Goal: Check status: Check status

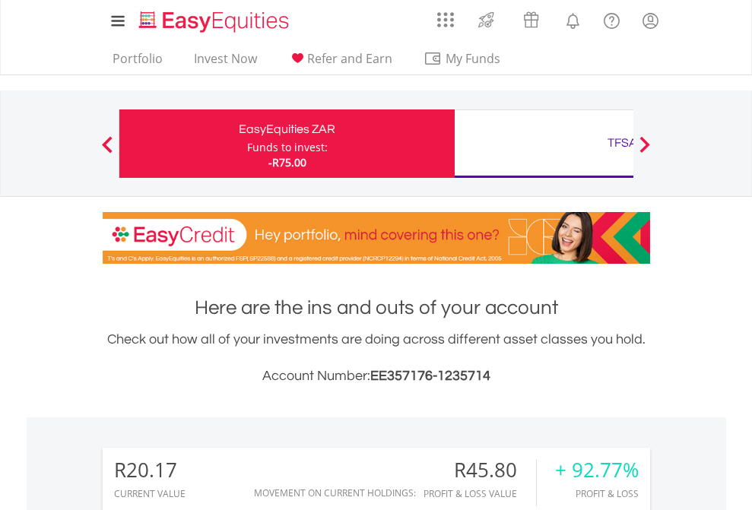
scroll to position [146, 239]
click at [247, 144] on div "Funds to invest:" at bounding box center [287, 147] width 81 height 15
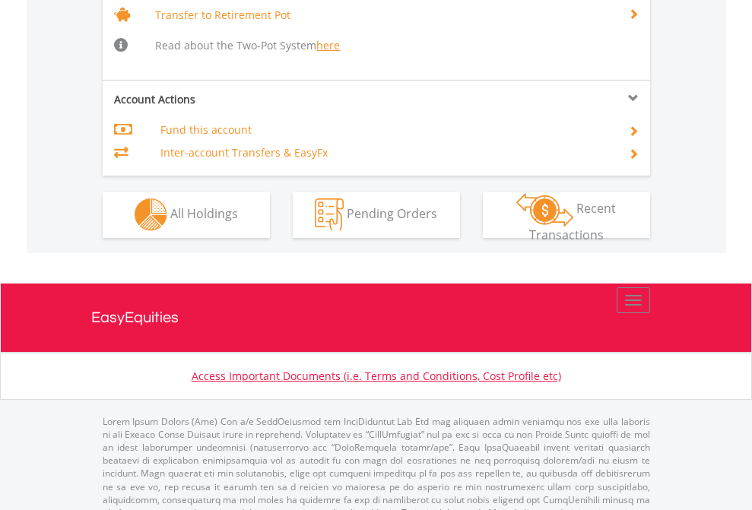
scroll to position [1511, 0]
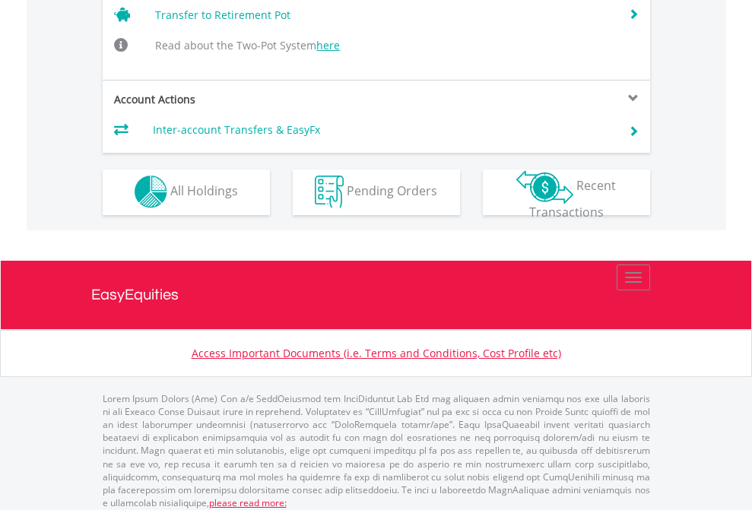
scroll to position [1488, 0]
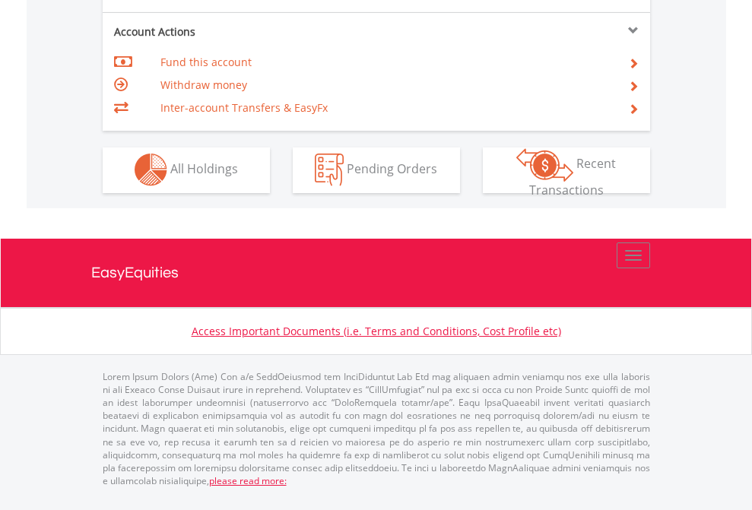
scroll to position [1422, 0]
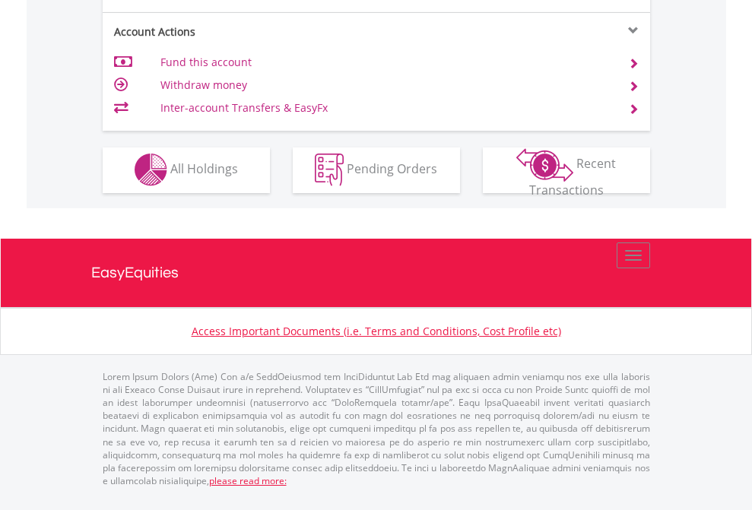
scroll to position [1422, 0]
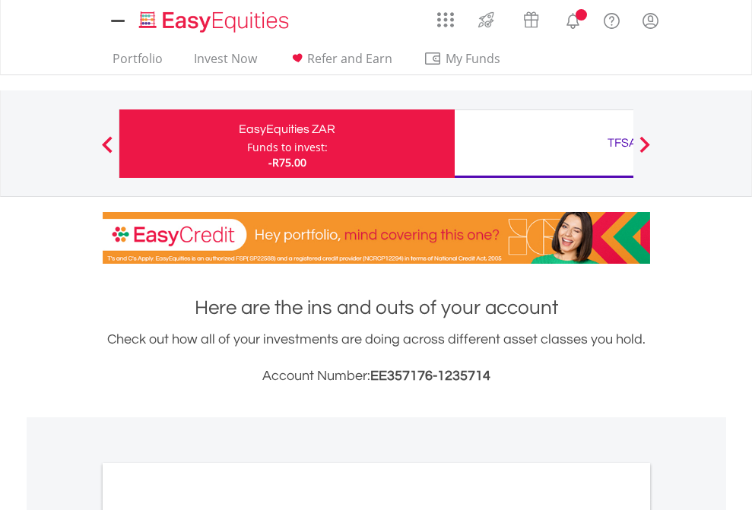
scroll to position [914, 0]
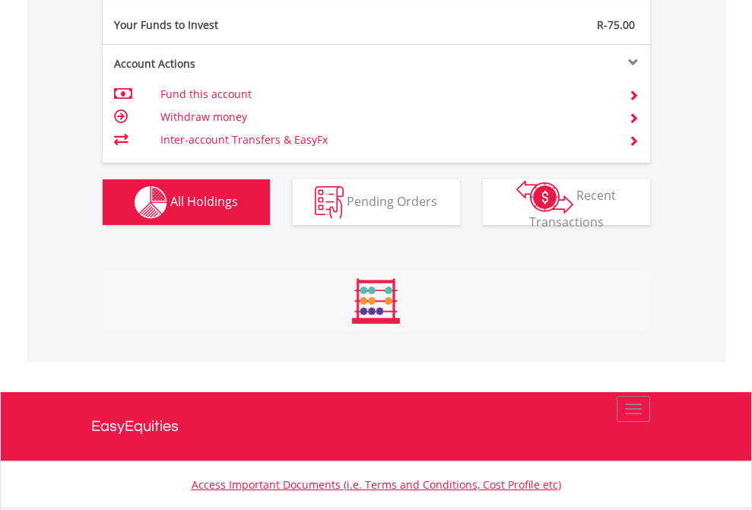
scroll to position [146, 239]
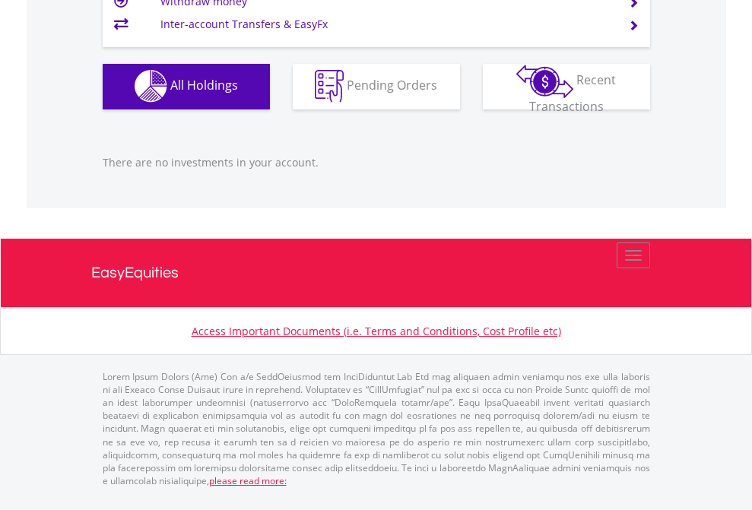
scroll to position [146, 239]
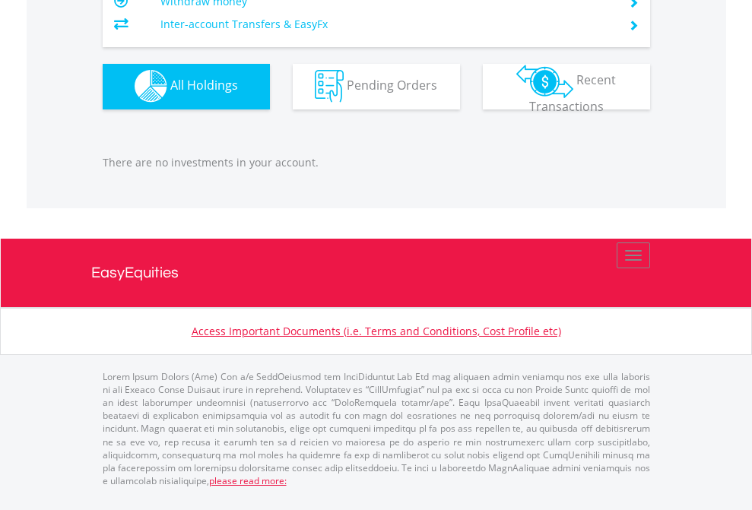
scroll to position [1506, 0]
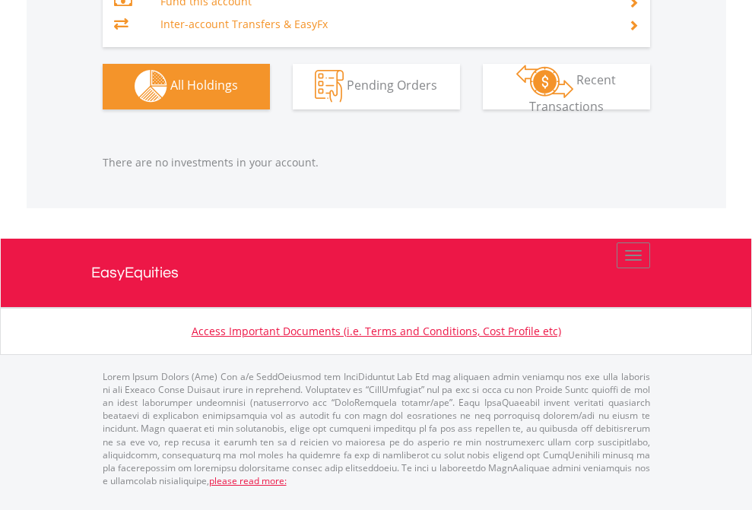
scroll to position [146, 239]
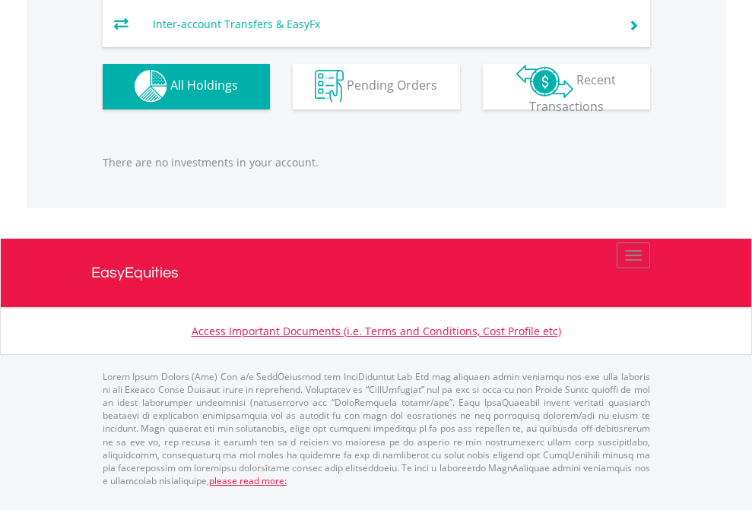
scroll to position [146, 239]
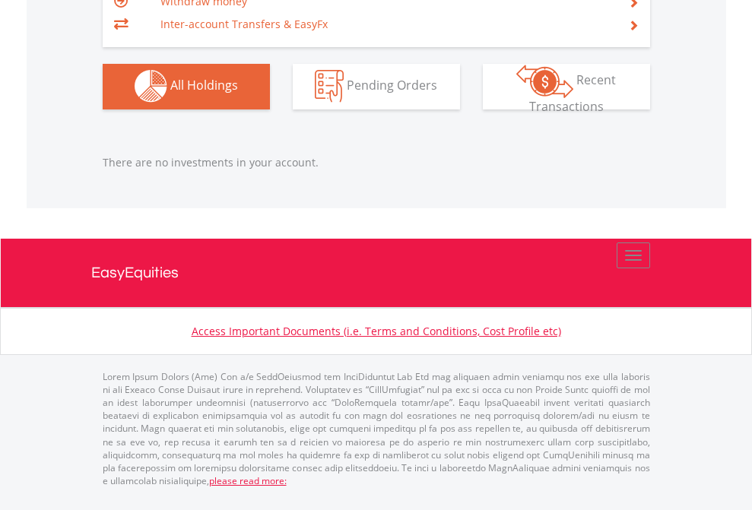
scroll to position [146, 239]
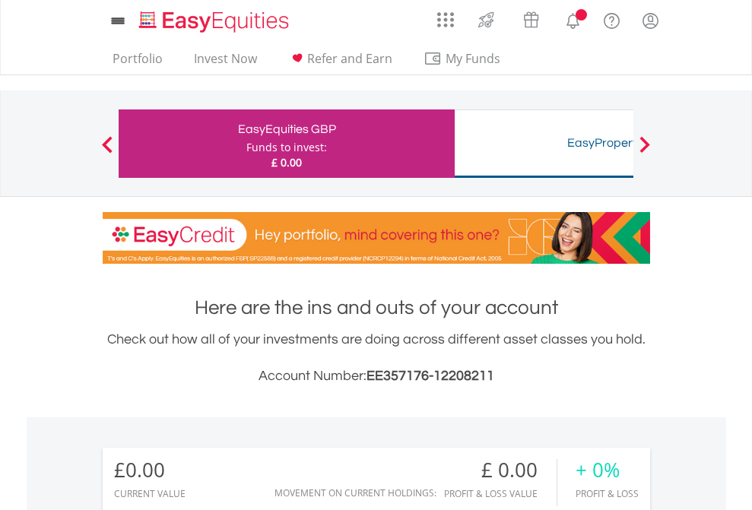
scroll to position [146, 239]
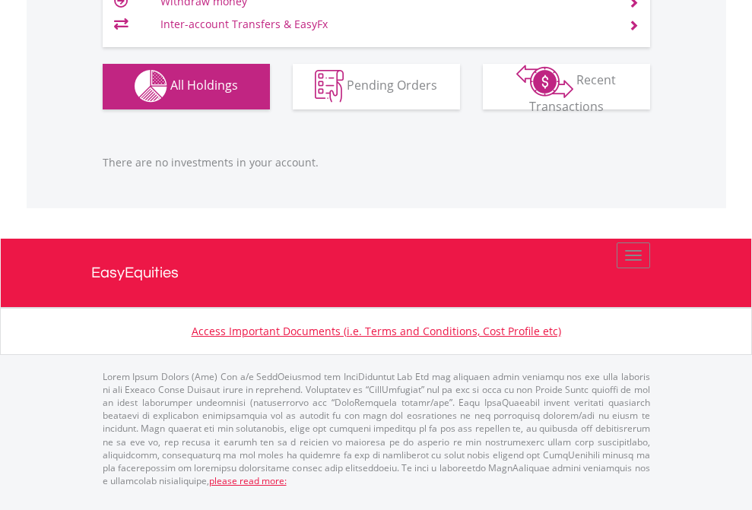
scroll to position [1506, 0]
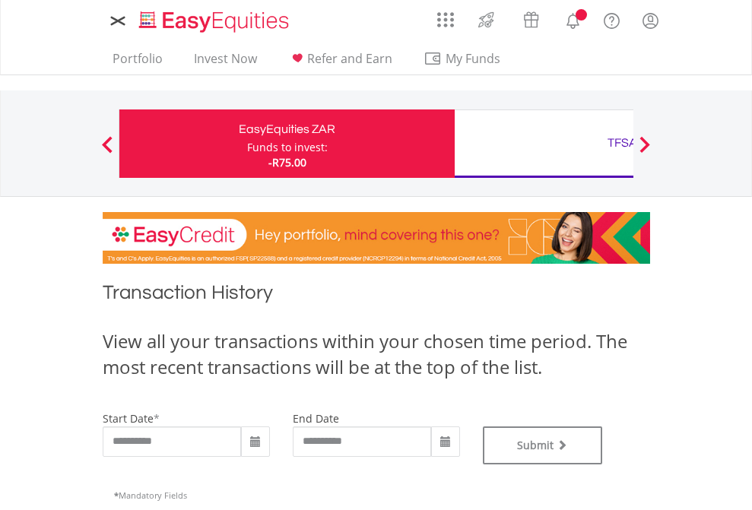
type input "**********"
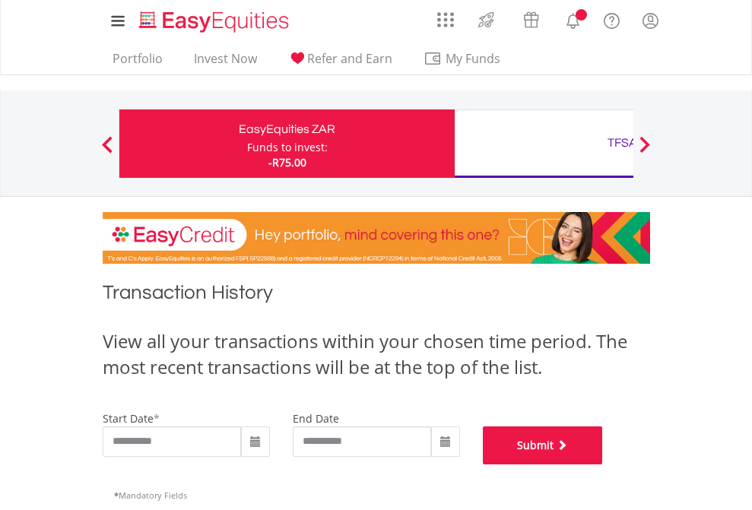
click at [603, 465] on button "Submit" at bounding box center [543, 446] width 120 height 38
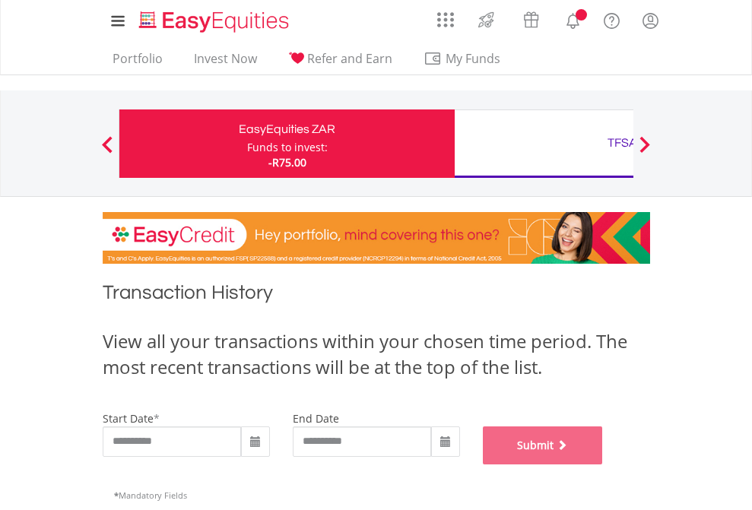
scroll to position [617, 0]
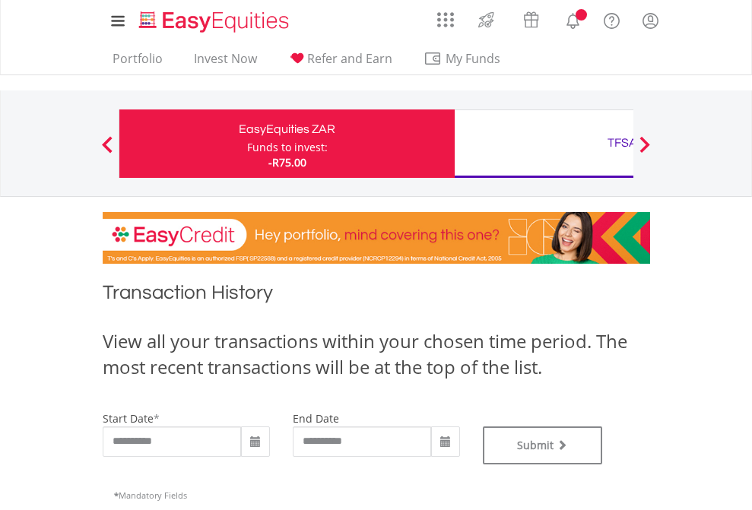
click at [544, 144] on div "TFSA" at bounding box center [622, 142] width 317 height 21
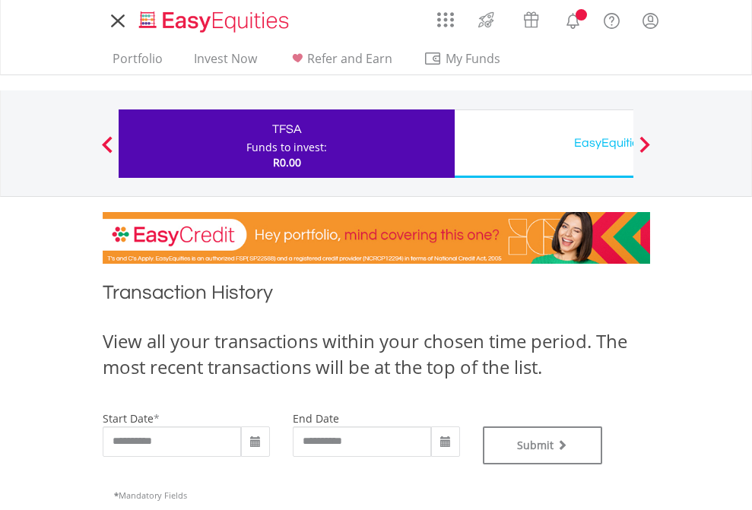
type input "**********"
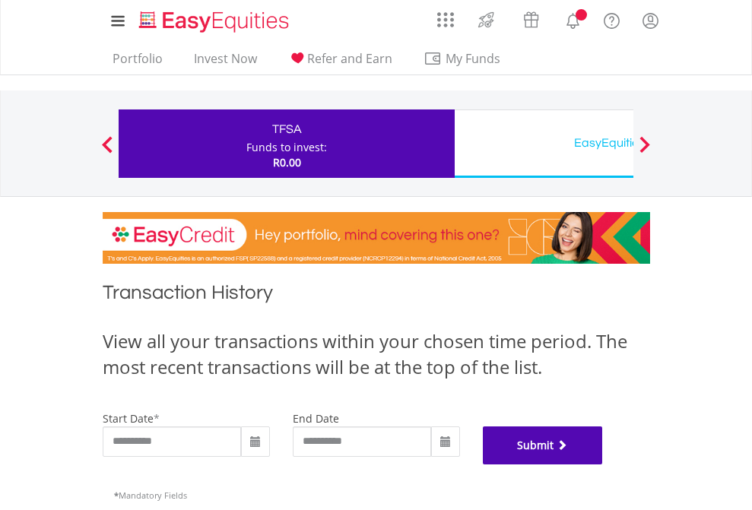
click at [603, 465] on button "Submit" at bounding box center [543, 446] width 120 height 38
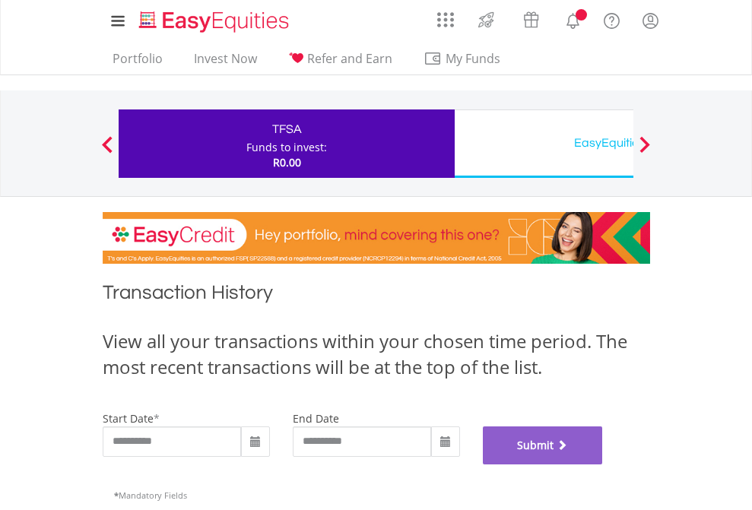
scroll to position [617, 0]
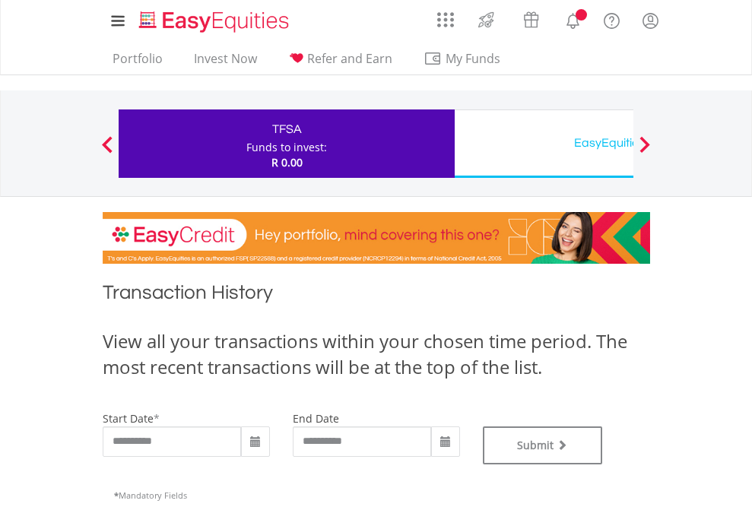
click at [544, 144] on div "EasyEquities USD" at bounding box center [622, 142] width 317 height 21
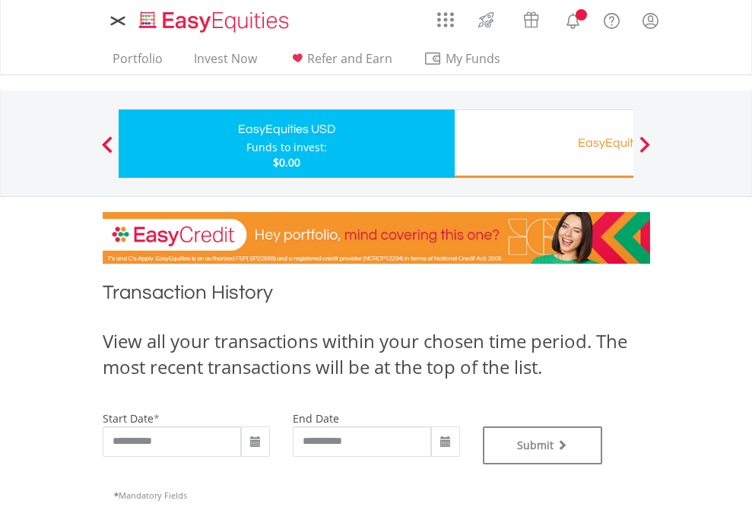
type input "**********"
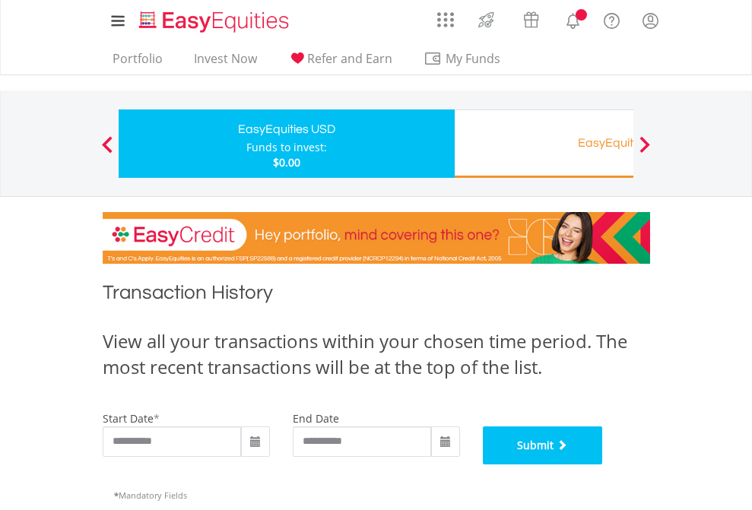
click at [603, 465] on button "Submit" at bounding box center [543, 446] width 120 height 38
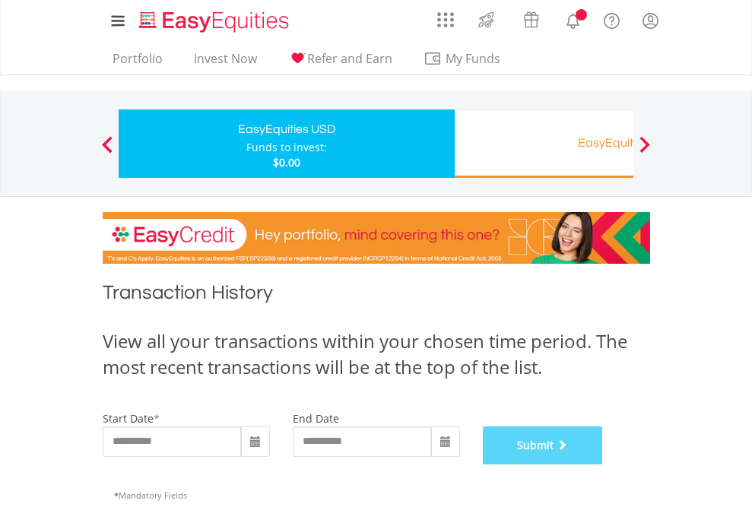
scroll to position [617, 0]
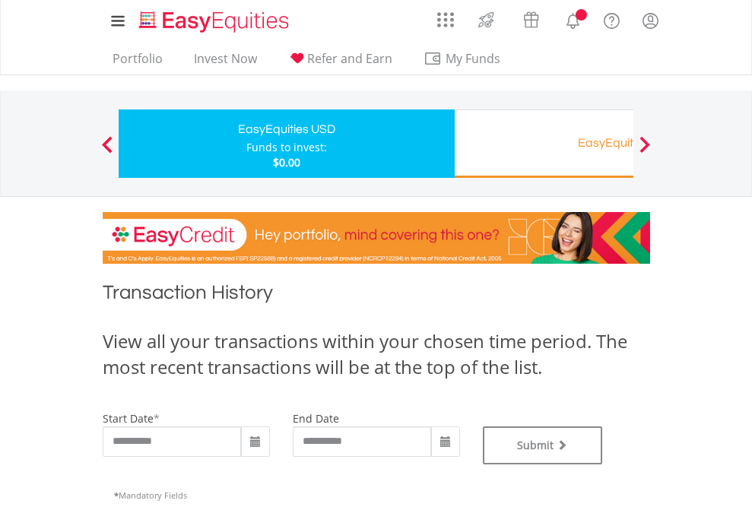
click at [544, 144] on div "EasyEquities RA" at bounding box center [622, 142] width 317 height 21
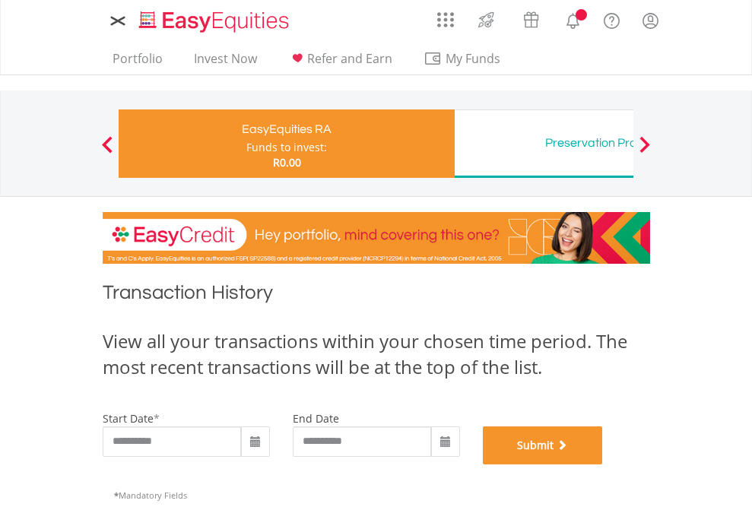
click at [603, 465] on button "Submit" at bounding box center [543, 446] width 120 height 38
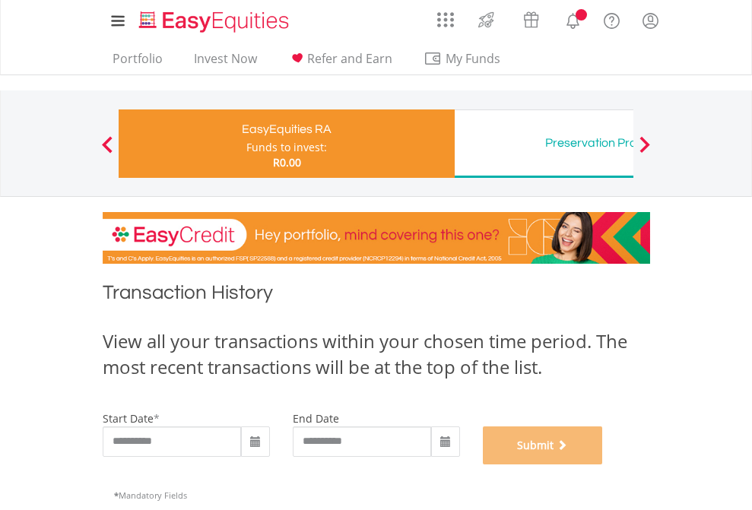
scroll to position [617, 0]
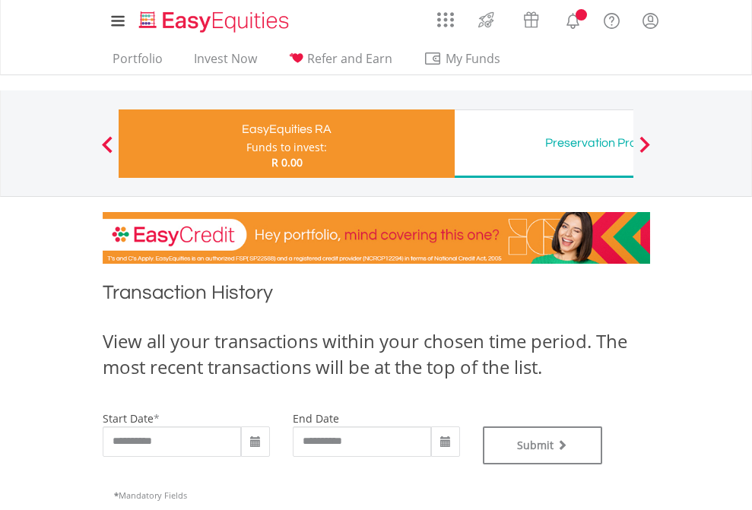
click at [544, 144] on div "Preservation Provident Fund" at bounding box center [622, 142] width 317 height 21
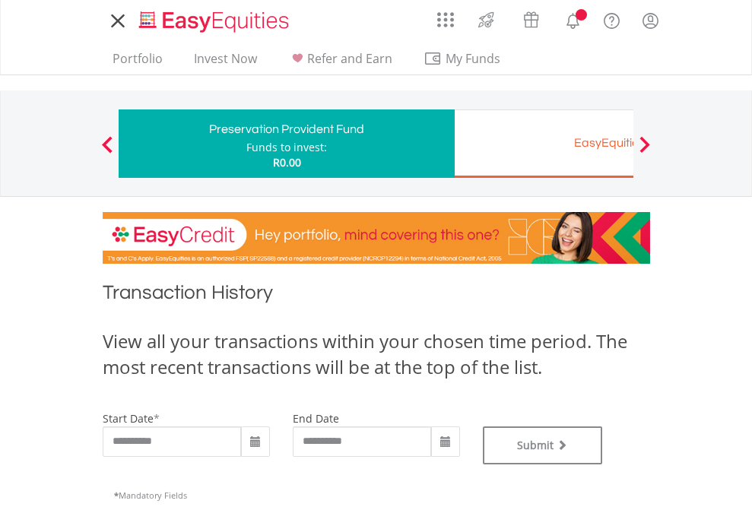
type input "**********"
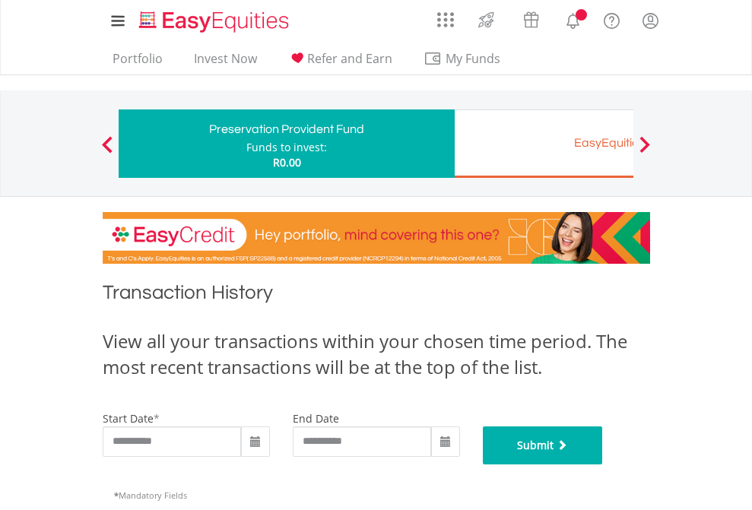
click at [603, 465] on button "Submit" at bounding box center [543, 446] width 120 height 38
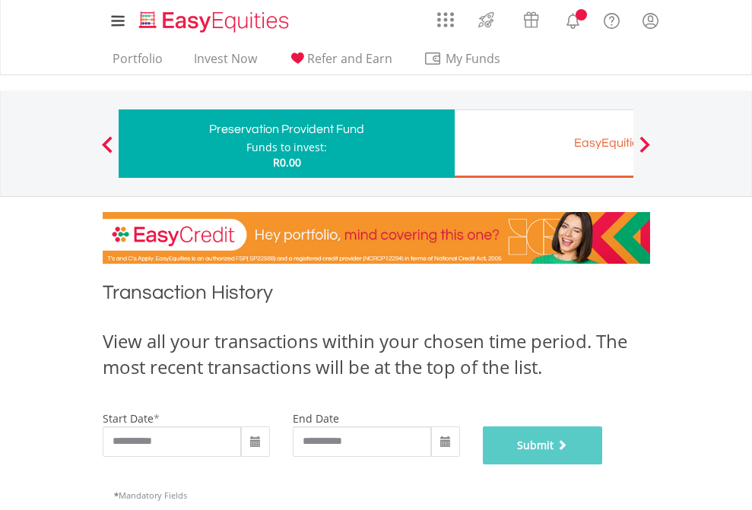
scroll to position [617, 0]
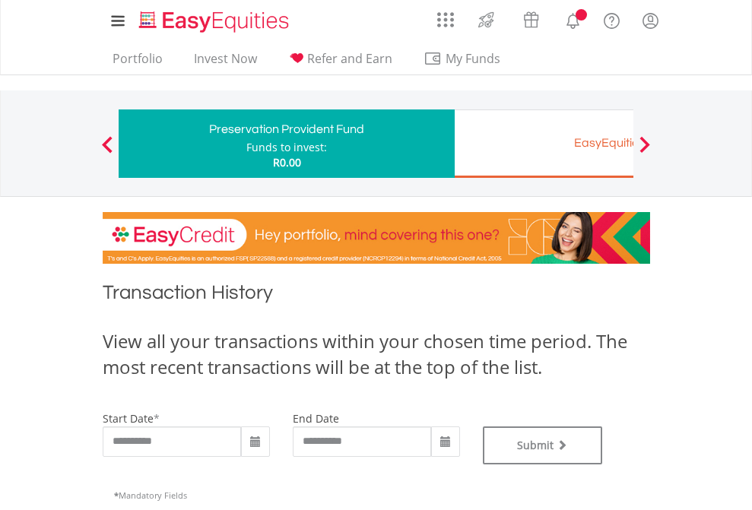
click at [544, 144] on div "EasyEquities EUR" at bounding box center [622, 142] width 317 height 21
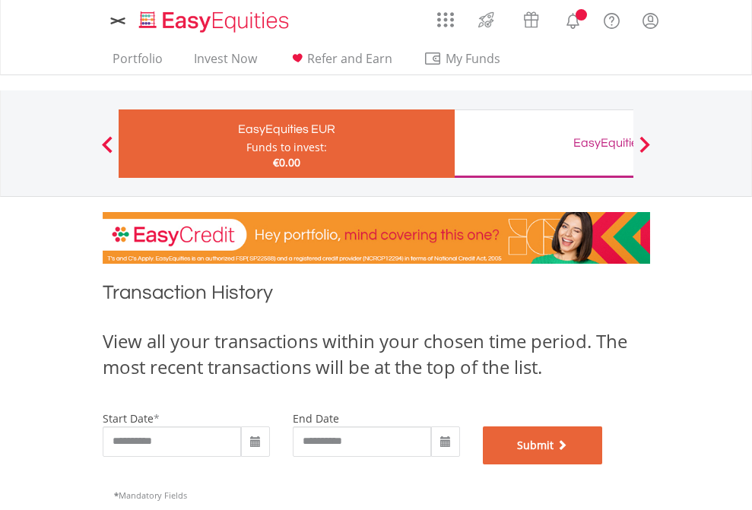
click at [603, 465] on button "Submit" at bounding box center [543, 446] width 120 height 38
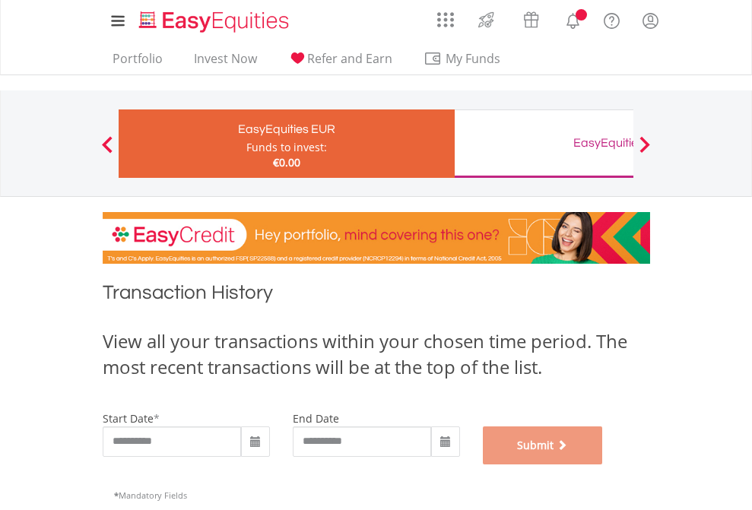
scroll to position [617, 0]
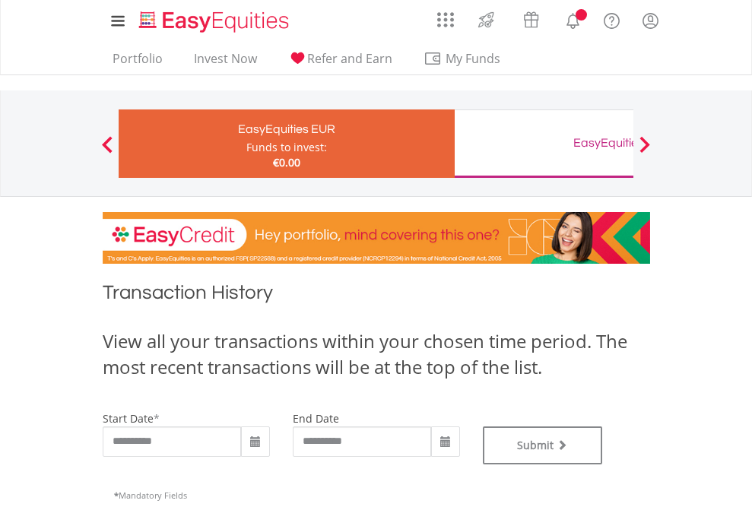
click at [544, 144] on div "EasyEquities GBP" at bounding box center [622, 142] width 317 height 21
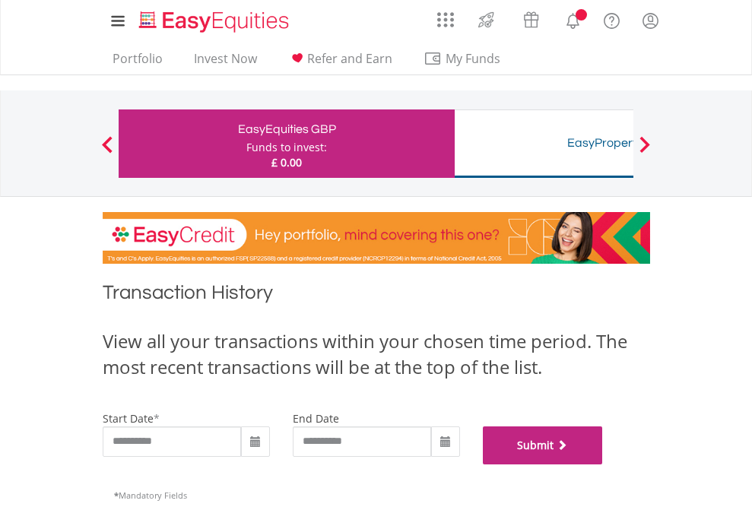
click at [603, 465] on button "Submit" at bounding box center [543, 446] width 120 height 38
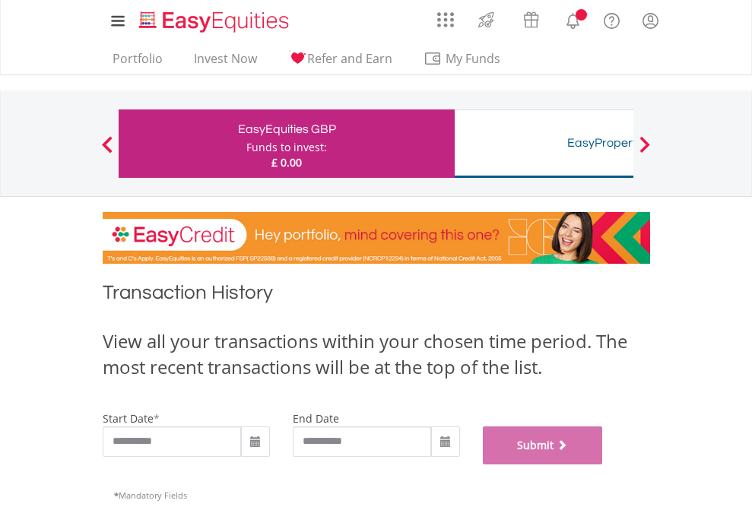
scroll to position [617, 0]
